Goal: Task Accomplishment & Management: Use online tool/utility

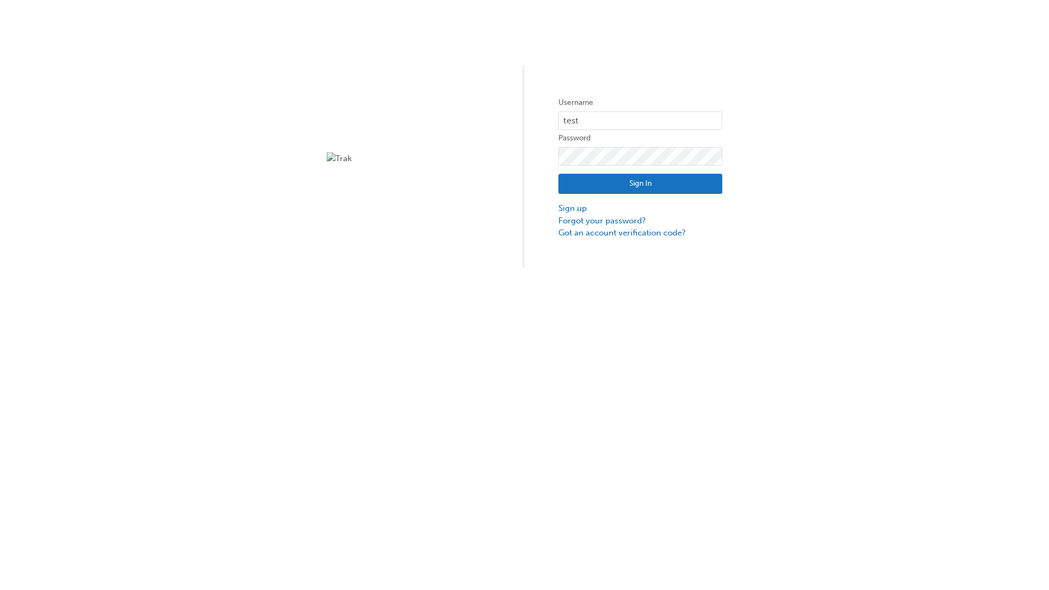
type input "test.e2e.user14"
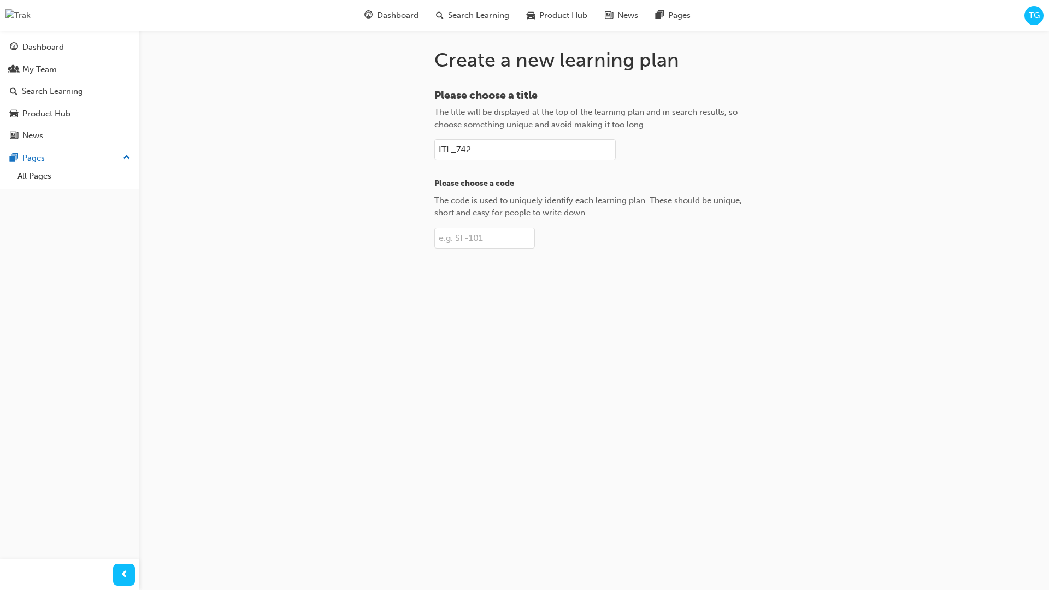
type input "ITL_742"
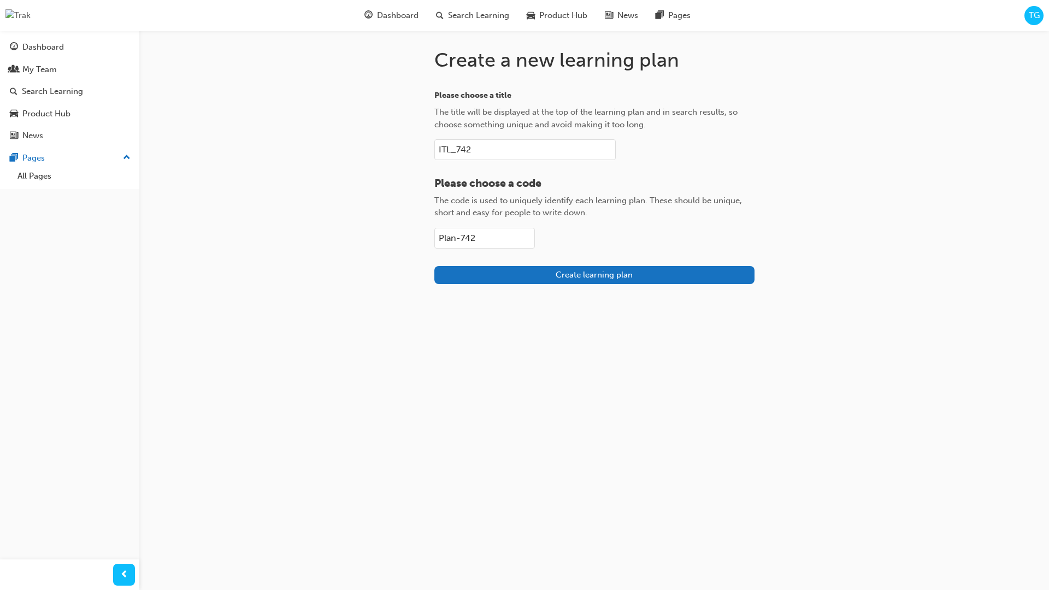
type input "Plan-742"
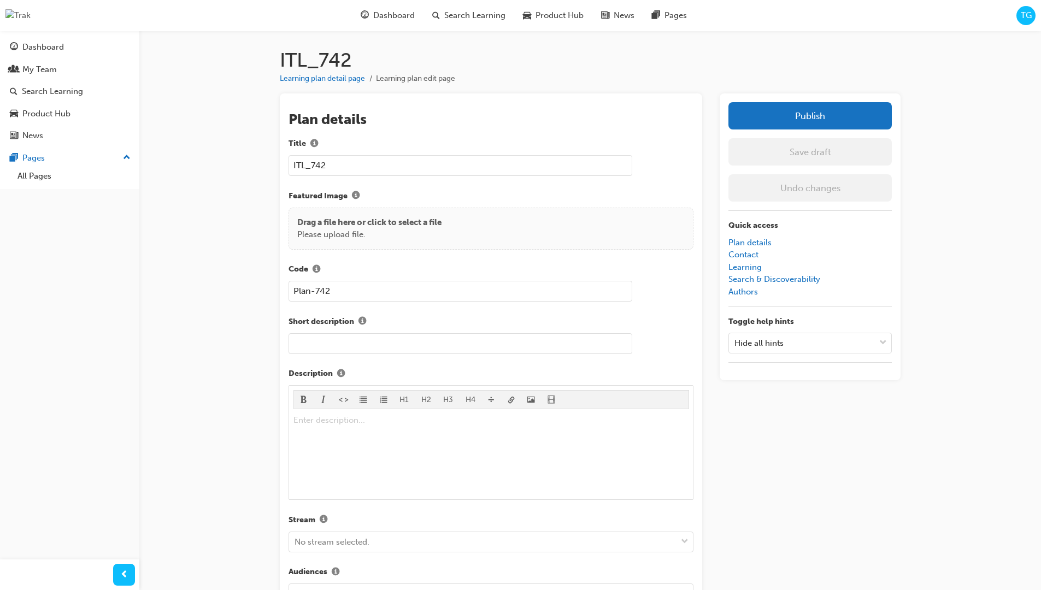
scroll to position [155, 0]
